Goal: Book appointment/travel/reservation

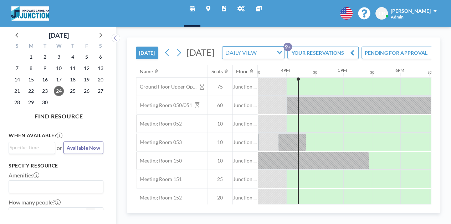
scroll to position [0, 884]
click at [265, 57] on div "DAILY VIEW" at bounding box center [247, 52] width 51 height 11
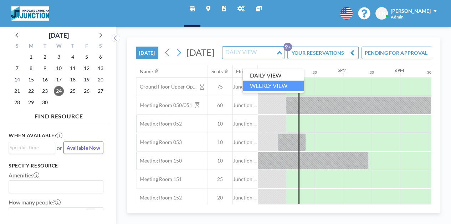
click at [265, 91] on li "WEEKLY VIEW" at bounding box center [273, 86] width 61 height 10
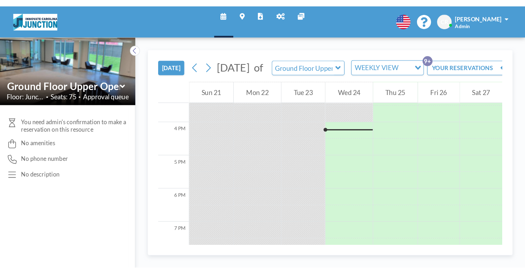
scroll to position [442, 0]
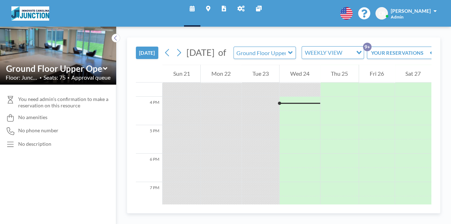
click at [446, 43] on div "[DATE] [DATE] of Ground Floor Upper Open Area WEEKLY VIEW Loading... YOUR RESER…" at bounding box center [283, 126] width 335 height 198
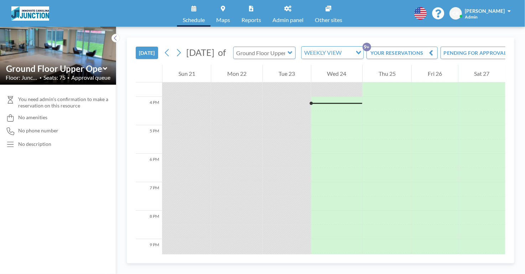
click at [288, 58] on input "text" at bounding box center [261, 53] width 55 height 12
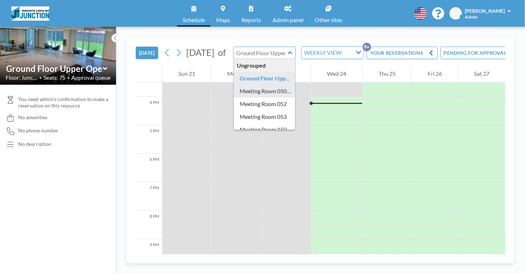
type input "Meeting Room 050/051"
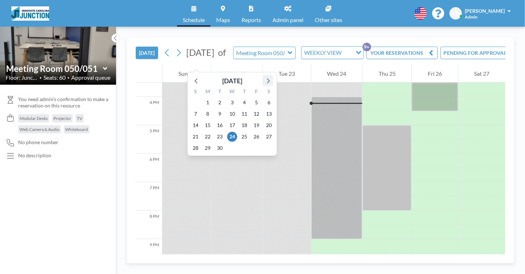
click at [266, 82] on icon at bounding box center [267, 80] width 9 height 9
click at [221, 135] on span "21" at bounding box center [220, 137] width 10 height 10
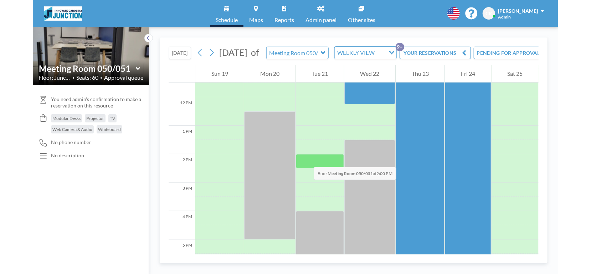
scroll to position [337, 0]
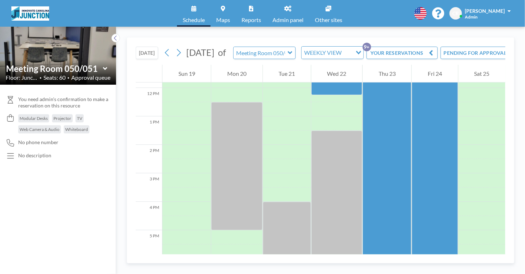
click at [450, 56] on button "PENDING FOR APPROVAL" at bounding box center [480, 53] width 79 height 12
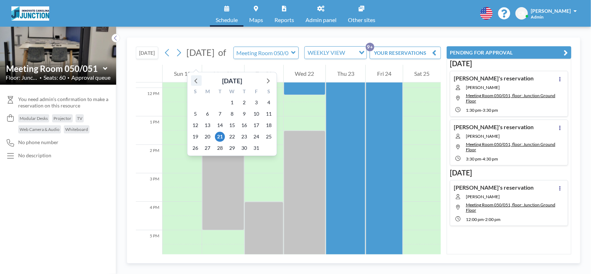
click at [198, 82] on icon at bounding box center [196, 80] width 9 height 9
click at [256, 136] on span "26" at bounding box center [257, 137] width 10 height 10
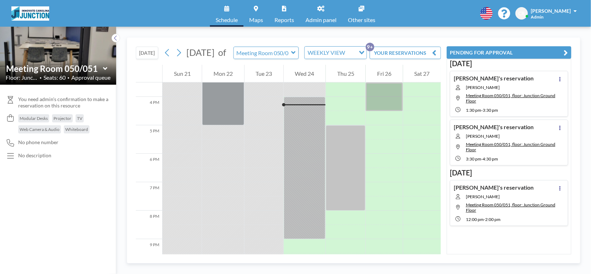
scroll to position [400, 0]
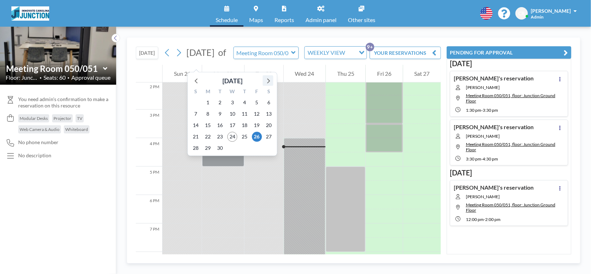
click at [267, 82] on icon at bounding box center [267, 80] width 9 height 9
click at [232, 136] on span "22" at bounding box center [232, 137] width 10 height 10
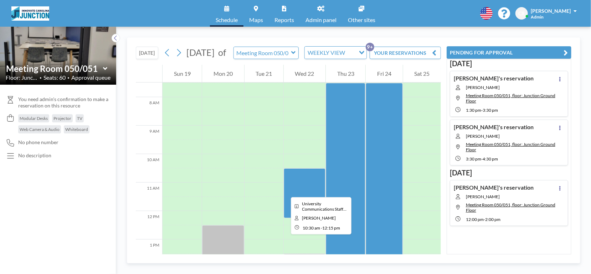
scroll to position [214, 0]
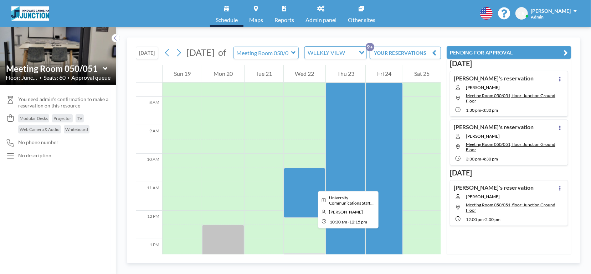
click at [312, 185] on div at bounding box center [305, 193] width 42 height 50
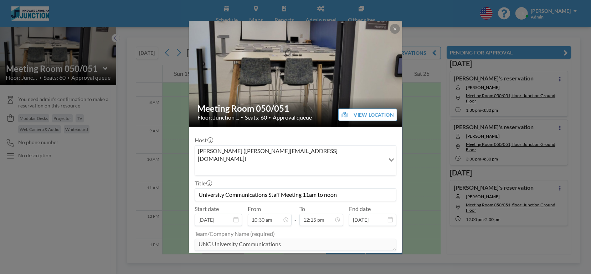
click at [392, 159] on icon "Search for option" at bounding box center [391, 161] width 5 height 4
click at [340, 137] on div "Host [PERSON_NAME] ([PERSON_NAME][EMAIL_ADDRESS][DOMAIN_NAME]) Loading..." at bounding box center [296, 156] width 202 height 39
click at [304, 189] on input "University Communications Staff Meeting 11am to noon" at bounding box center [295, 195] width 201 height 12
drag, startPoint x: 304, startPoint y: 176, endPoint x: 346, endPoint y: 177, distance: 41.4
click at [346, 189] on input "University Communications Staff Meeting 11am to noon" at bounding box center [295, 195] width 201 height 12
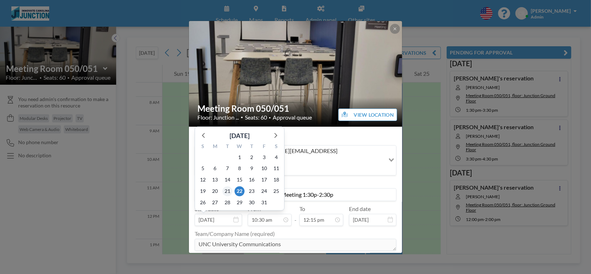
type input "University Communications Staff Meeting 1:30p-2:30p"
click at [226, 187] on span "21" at bounding box center [227, 192] width 10 height 10
type input "[DATE]"
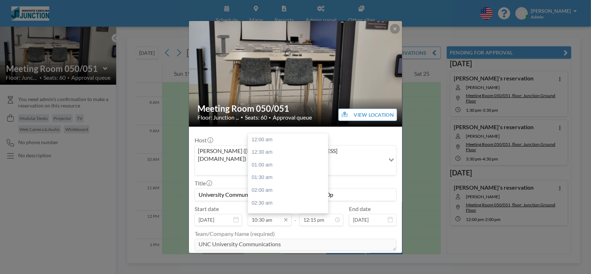
scroll to position [266, 0]
click at [271, 214] on input "10:30 am" at bounding box center [270, 220] width 44 height 12
click at [267, 175] on div "01:30 pm" at bounding box center [288, 181] width 80 height 13
type input "01:30 pm"
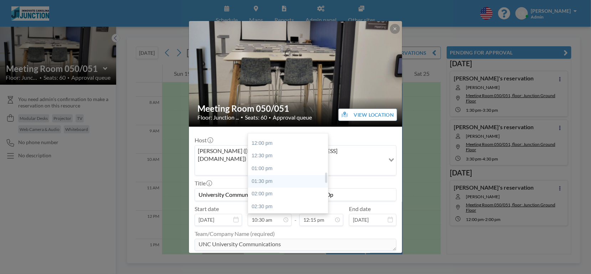
type input "02:00 pm"
type input "[DATE]"
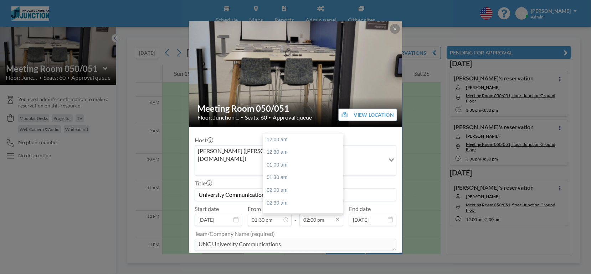
scroll to position [355, 0]
click at [316, 214] on input "02:00 pm" at bounding box center [321, 220] width 44 height 12
click at [284, 146] on div "02:30 pm" at bounding box center [303, 152] width 80 height 13
type input "02:30 pm"
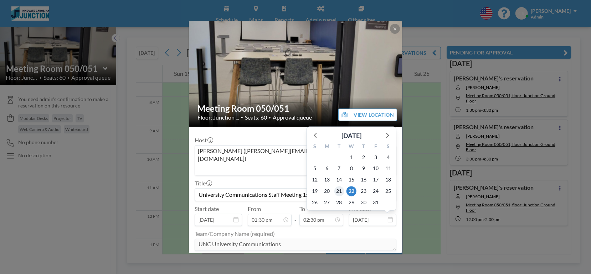
click at [340, 187] on span "21" at bounding box center [339, 192] width 10 height 10
type input "[DATE]"
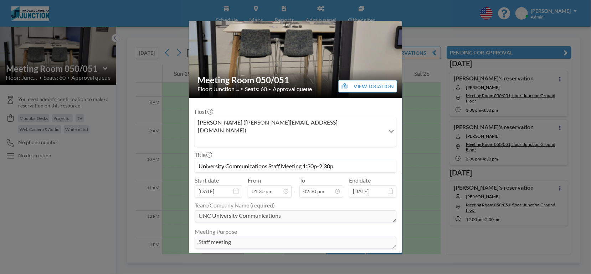
click at [345, 160] on input "University Communications Staff Meeting 1:30p-2:30p" at bounding box center [295, 166] width 201 height 12
type input "University Communications Staff Meeting 1:30p-2:30p [PERSON_NAME]"
click at [369, 224] on button "SAVE CHANGES" at bounding box center [373, 262] width 45 height 12
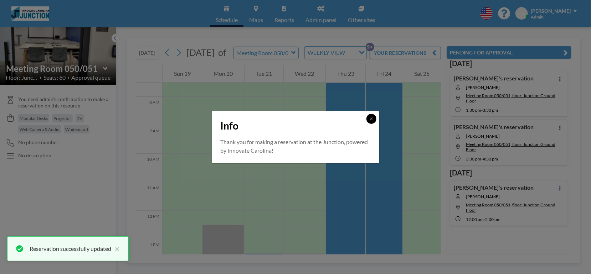
click at [369, 118] on icon at bounding box center [371, 119] width 4 height 4
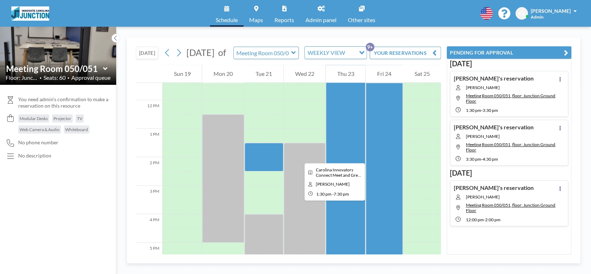
scroll to position [337, 0]
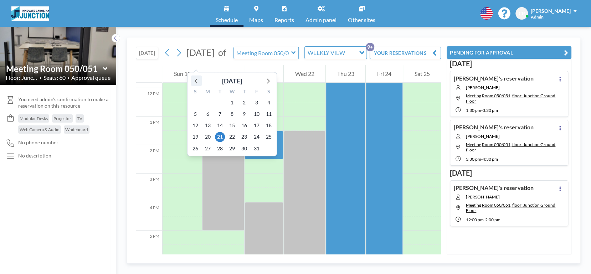
click at [196, 81] on icon at bounding box center [196, 80] width 9 height 9
click at [256, 134] on span "26" at bounding box center [257, 137] width 10 height 10
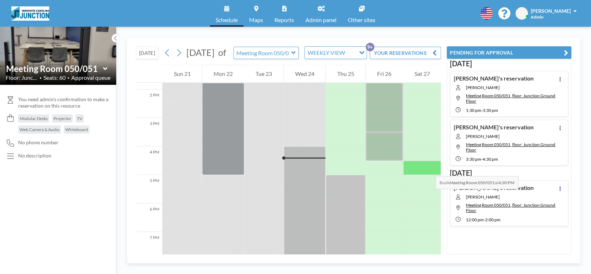
scroll to position [400, 0]
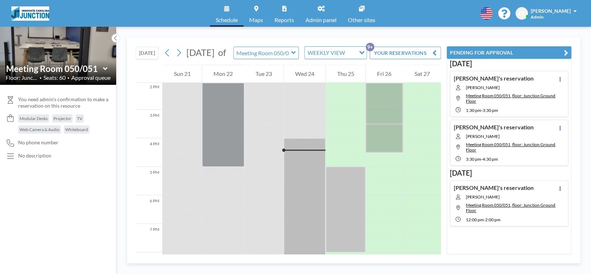
click at [450, 76] on h4 "[PERSON_NAME]'s reservation" at bounding box center [494, 78] width 80 height 7
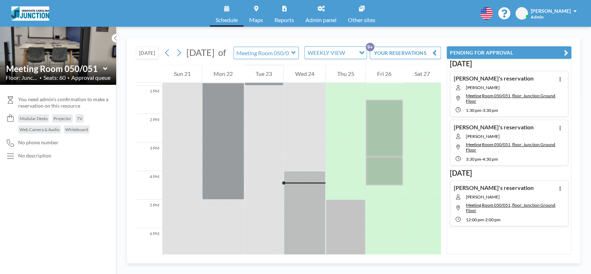
scroll to position [371, 0]
click at [450, 79] on button at bounding box center [559, 79] width 9 height 9
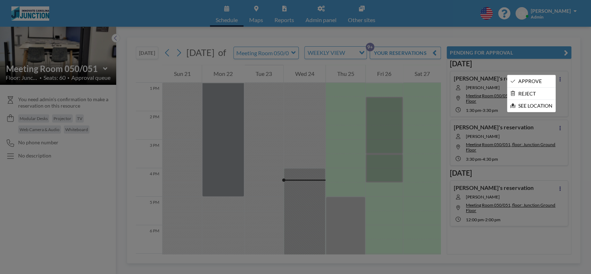
click at [450, 224] on div at bounding box center [295, 137] width 591 height 274
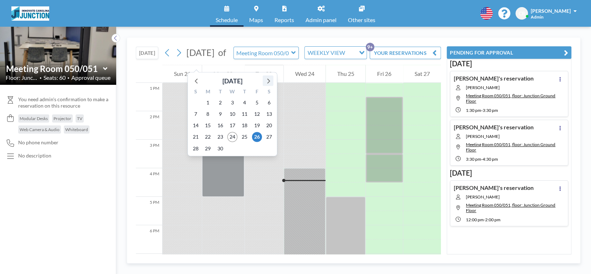
click at [267, 79] on icon at bounding box center [267, 80] width 9 height 9
click at [243, 136] on span "23" at bounding box center [244, 137] width 10 height 10
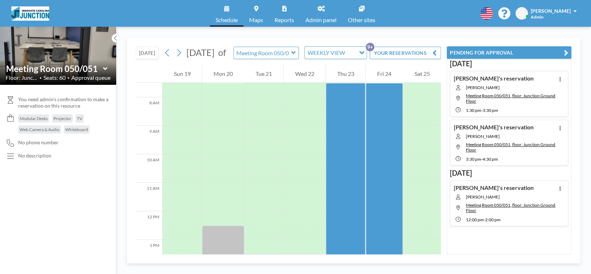
scroll to position [214, 0]
click at [259, 58] on input "text" at bounding box center [262, 53] width 57 height 12
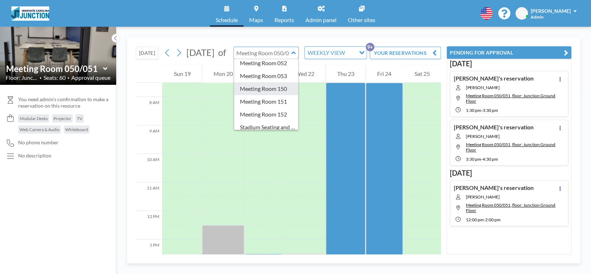
scroll to position [70, 0]
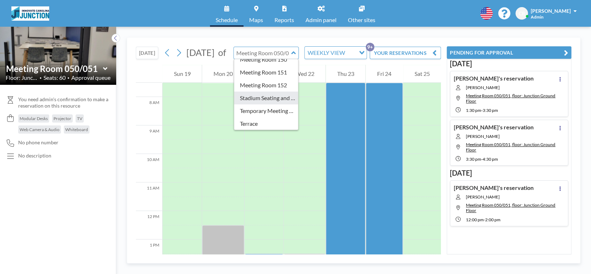
type input "Stadium Seating and Cafe area"
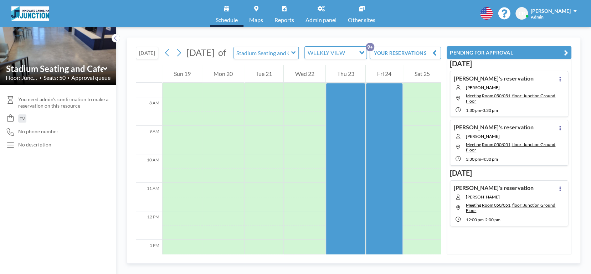
scroll to position [214, 0]
